Goal: Download file/media

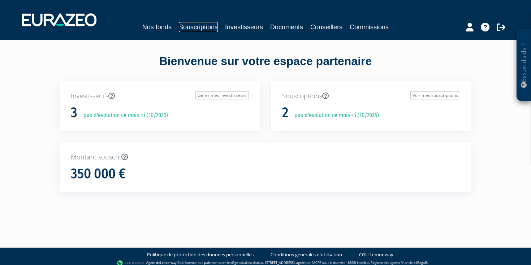
click at [206, 27] on link "Souscriptions" at bounding box center [198, 27] width 39 height 10
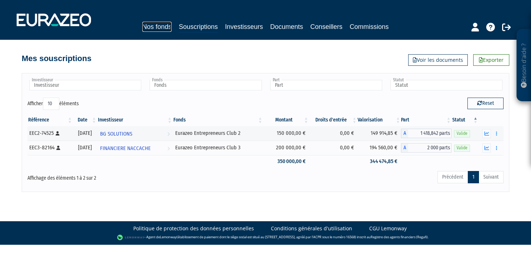
click at [163, 26] on link "Nos fonds" at bounding box center [156, 27] width 29 height 10
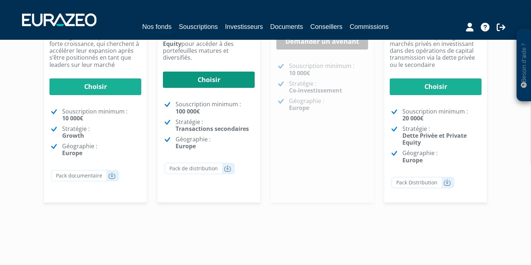
scroll to position [205, 0]
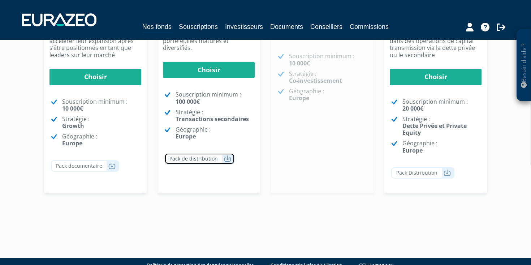
click at [224, 155] on icon at bounding box center [227, 158] width 7 height 7
